Goal: Task Accomplishment & Management: Manage account settings

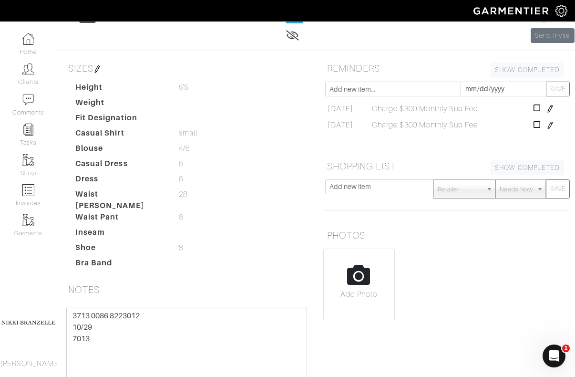
scroll to position [102, 0]
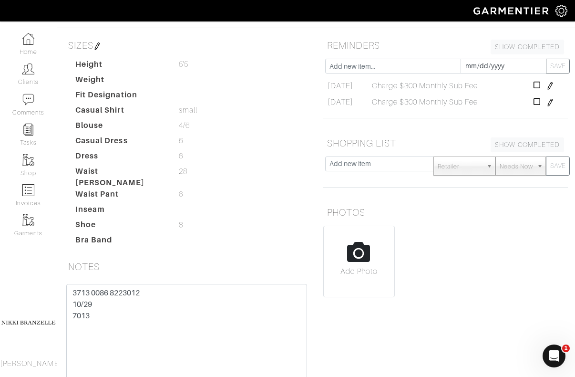
click at [167, 351] on textarea "3713 0086 8223012 10/29 7013" at bounding box center [186, 344] width 241 height 121
click at [157, 276] on h5 "NOTES" at bounding box center [186, 266] width 245 height 19
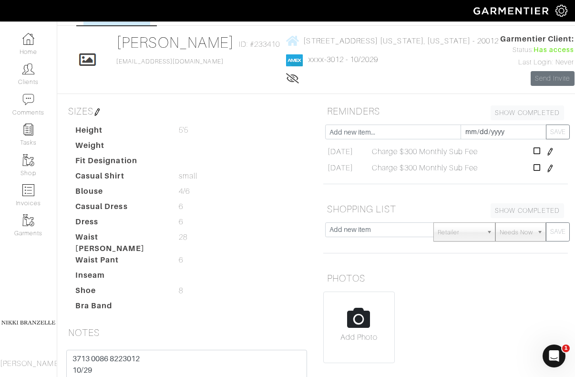
scroll to position [0, 0]
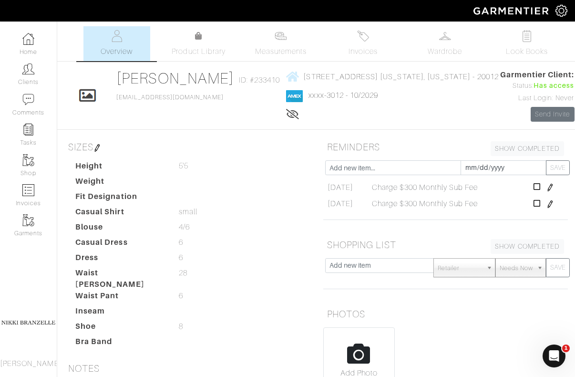
click at [123, 122] on div "Click To Edit Lindsay Hayes ID: #233410 LindsayBakerHayes@gmail.com 1206 Floral…" at bounding box center [316, 95] width 518 height 52
click at [240, 122] on div "Click To Edit Lindsay Hayes ID: #233410 LindsayBakerHayes@gmail.com 1206 Floral…" at bounding box center [316, 95] width 518 height 52
click at [34, 75] on link "Clients" at bounding box center [28, 74] width 57 height 30
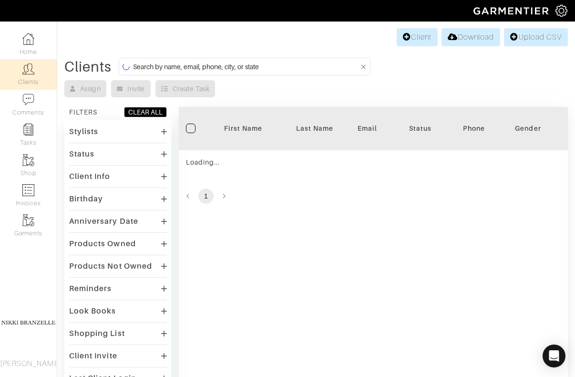
click at [145, 67] on input at bounding box center [246, 67] width 226 height 12
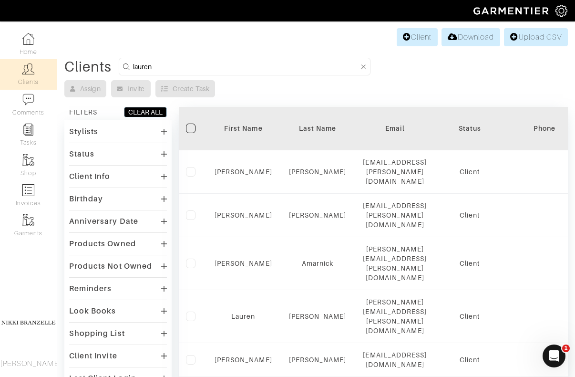
type input "lauren"
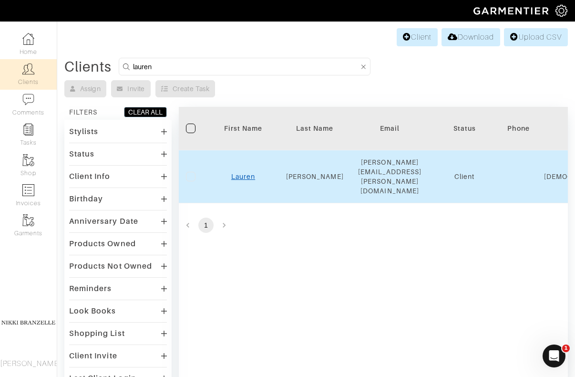
click at [248, 173] on link "Lauren" at bounding box center [243, 177] width 24 height 8
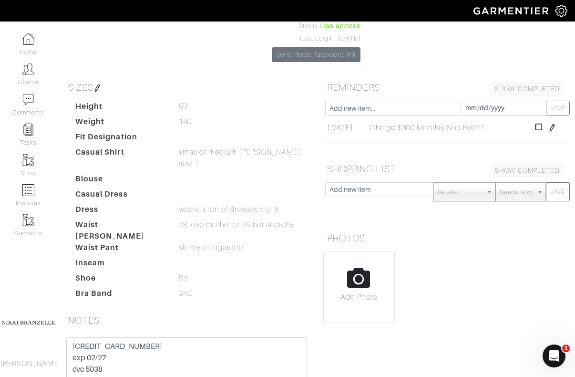
scroll to position [161, 0]
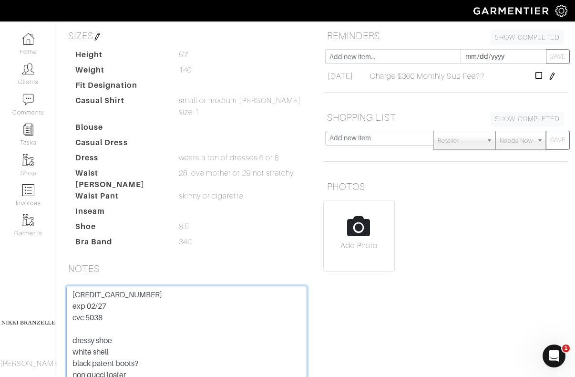
click at [130, 286] on textarea "[CREDIT_CARD_NUMBER] exp 02/27 cvc 5038 dressy shoe white shell black patent bo…" at bounding box center [186, 346] width 241 height 121
